Goal: Information Seeking & Learning: Find specific fact

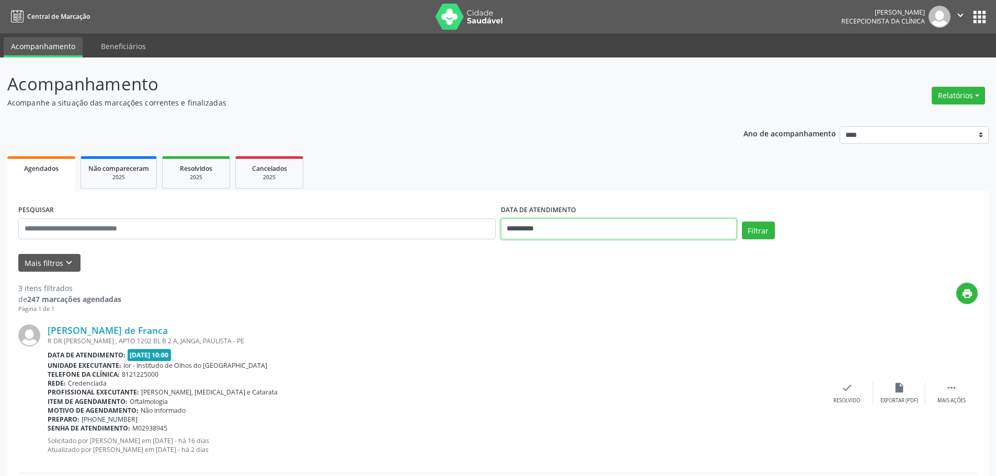
drag, startPoint x: 578, startPoint y: 233, endPoint x: 579, endPoint y: 239, distance: 6.9
click at [578, 233] on input "**********" at bounding box center [619, 229] width 236 height 21
click at [540, 303] on span "6" at bounding box center [535, 304] width 20 height 20
type input "**********"
drag, startPoint x: 540, startPoint y: 303, endPoint x: 559, endPoint y: 293, distance: 21.7
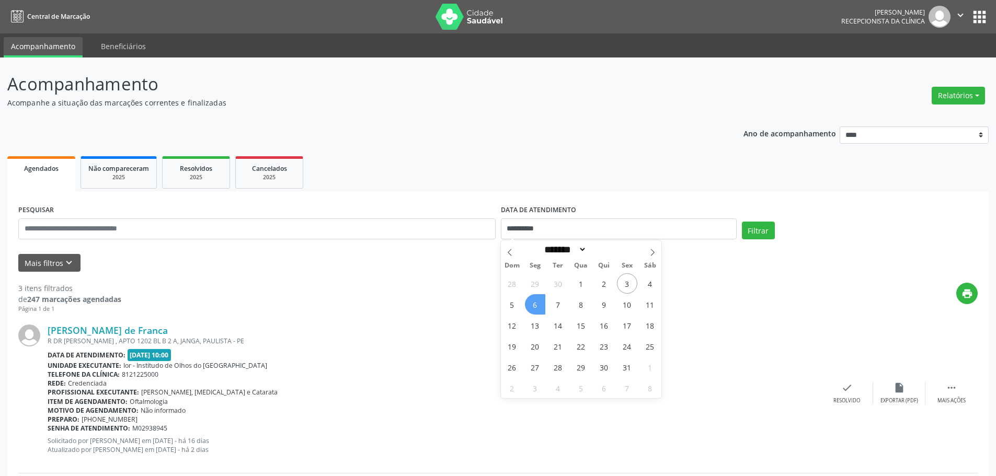
click at [540, 304] on span "6" at bounding box center [535, 304] width 20 height 20
click at [745, 234] on button "Filtrar" at bounding box center [758, 231] width 33 height 18
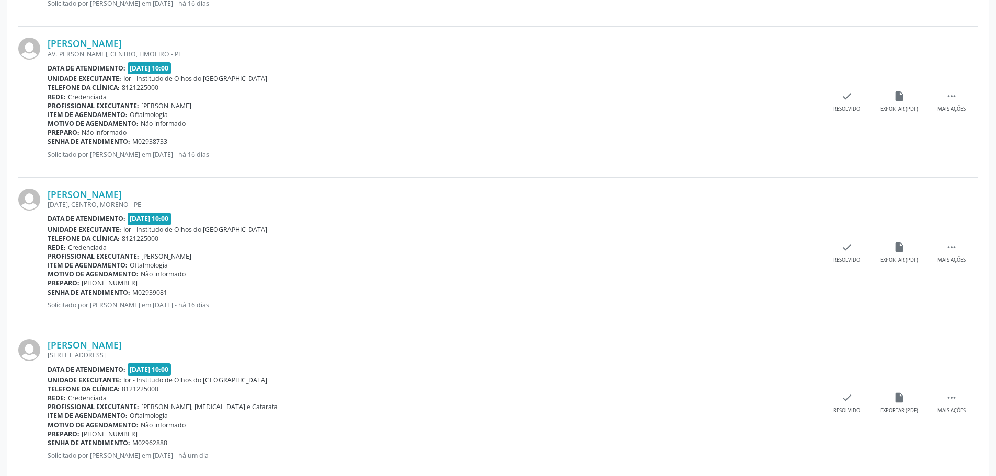
scroll to position [458, 0]
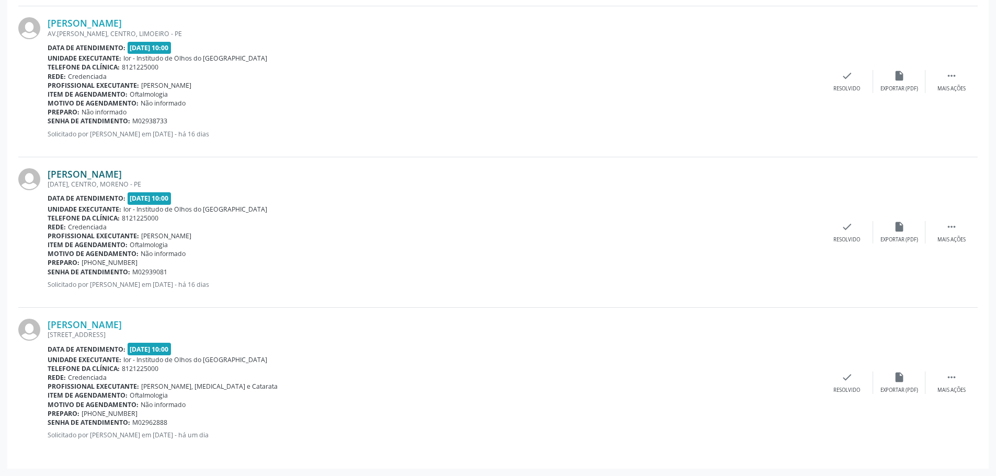
click at [121, 173] on link "[PERSON_NAME]" at bounding box center [85, 174] width 74 height 12
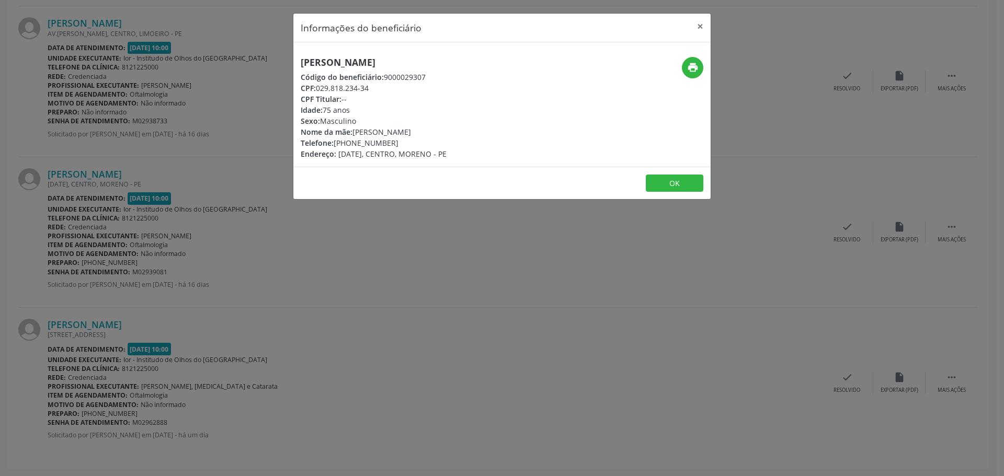
click at [297, 265] on div "Informações do beneficiário × [PERSON_NAME] Código do beneficiário: 9000029307 …" at bounding box center [502, 238] width 1004 height 476
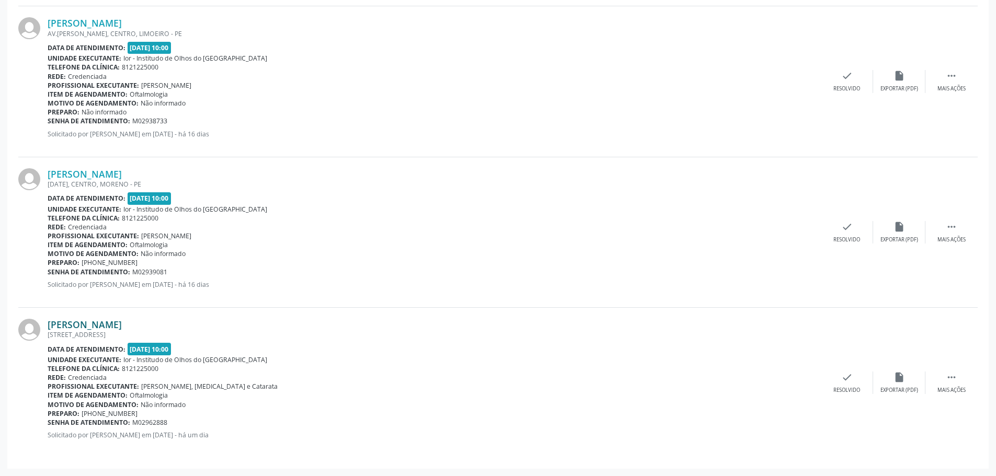
click at [122, 320] on link "[PERSON_NAME]" at bounding box center [85, 325] width 74 height 12
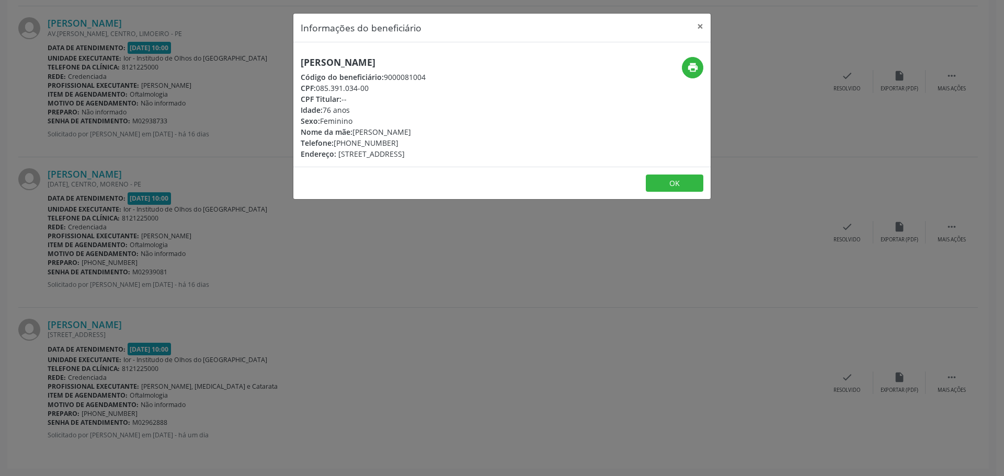
drag, startPoint x: 392, startPoint y: 142, endPoint x: 336, endPoint y: 141, distance: 56.0
click at [336, 141] on div "Telefone: [PHONE_NUMBER]" at bounding box center [363, 142] width 125 height 11
copy div "[PHONE_NUMBER]"
drag, startPoint x: 375, startPoint y: 87, endPoint x: 319, endPoint y: 88, distance: 56.0
click at [319, 88] on div "CPF: 085.391.034-00" at bounding box center [363, 88] width 125 height 11
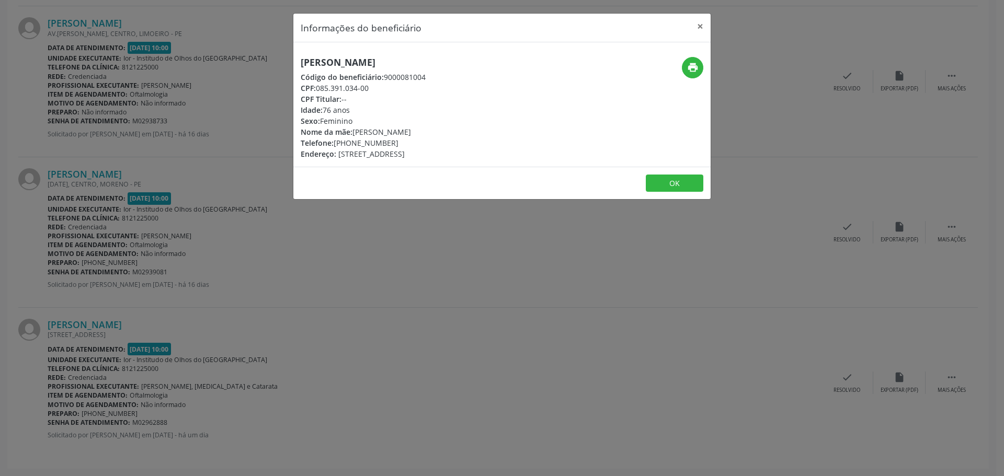
copy div "085.391.034-00"
drag, startPoint x: 200, startPoint y: 200, endPoint x: 174, endPoint y: 71, distance: 132.4
click at [202, 196] on div "Informações do beneficiário × [PERSON_NAME] Código do beneficiário: 9000081004 …" at bounding box center [502, 238] width 1004 height 476
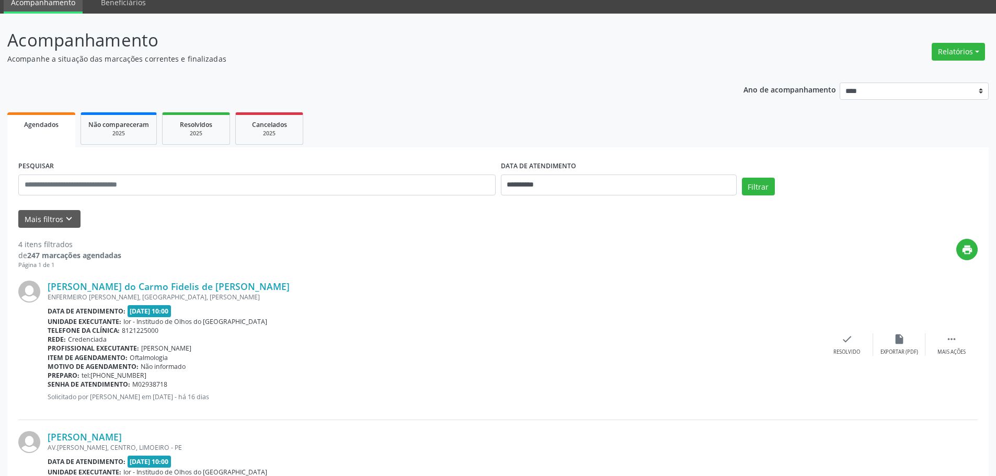
scroll to position [0, 0]
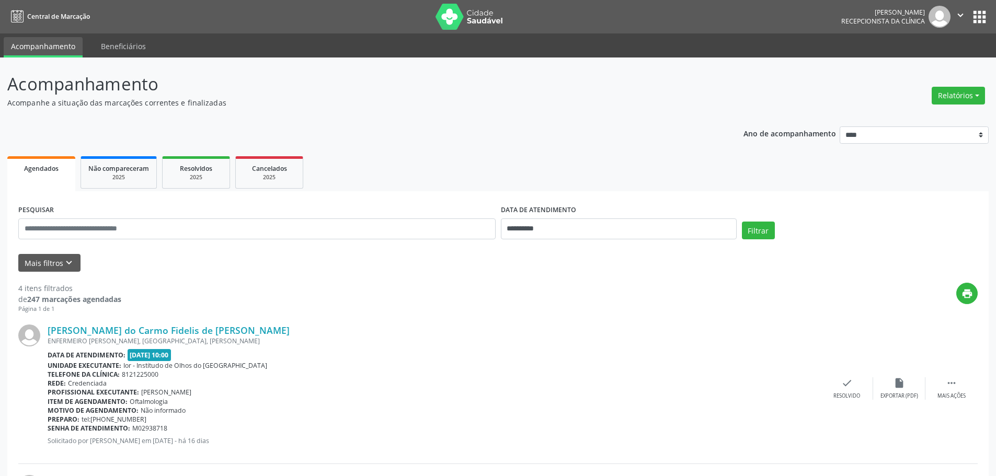
click at [958, 13] on icon "" at bounding box center [961, 15] width 12 height 12
click at [909, 70] on link "Sair" at bounding box center [934, 63] width 72 height 15
